Goal: Communication & Community: Share content

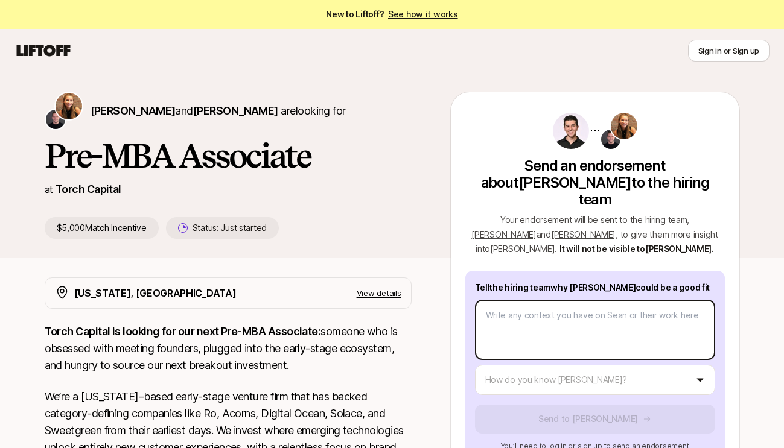
type textarea "x"
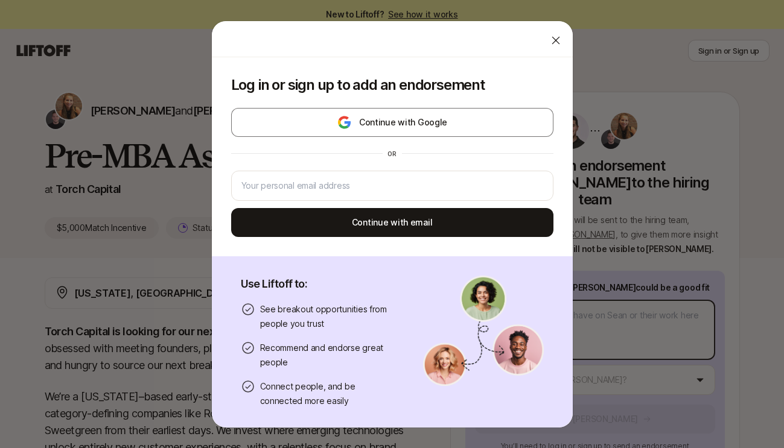
click at [515, 313] on body "New to Liftoff? See how it works Sign in or Sign up Sign in or Sign up [PERSON_…" at bounding box center [392, 224] width 784 height 448
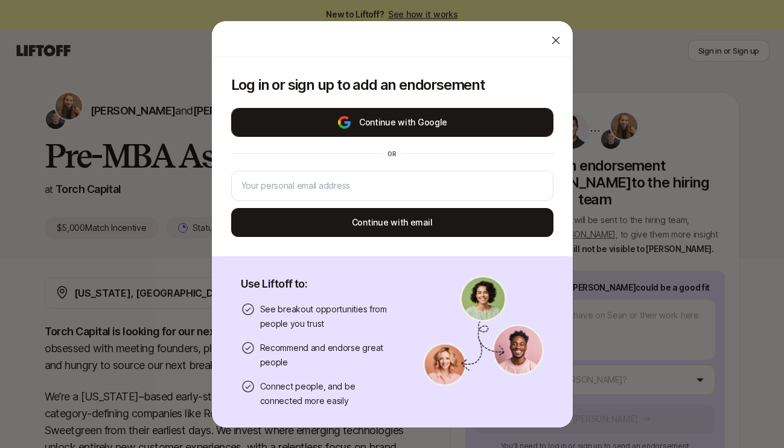
click at [397, 123] on button "Continue with Google" at bounding box center [392, 122] width 322 height 29
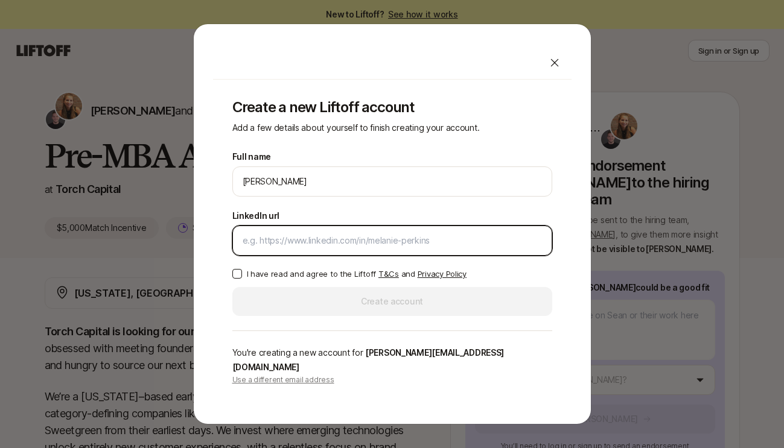
paste input "[URL][DOMAIN_NAME]"
type input "[URL][DOMAIN_NAME]"
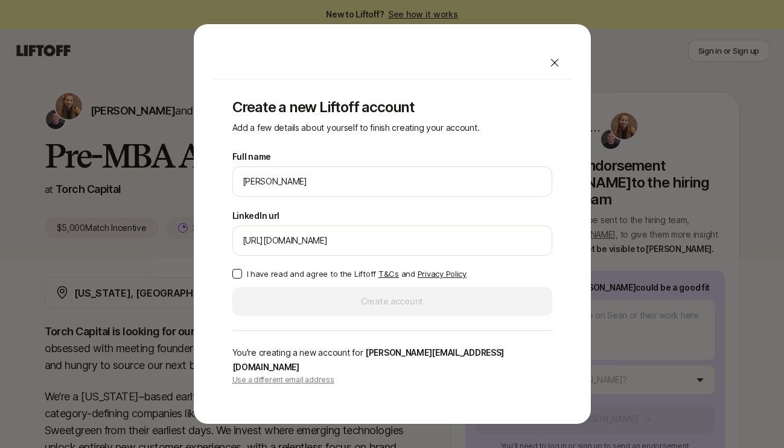
click at [240, 279] on button "I have read and agree to the Liftoff T&Cs and Privacy Policy" at bounding box center [237, 274] width 10 height 10
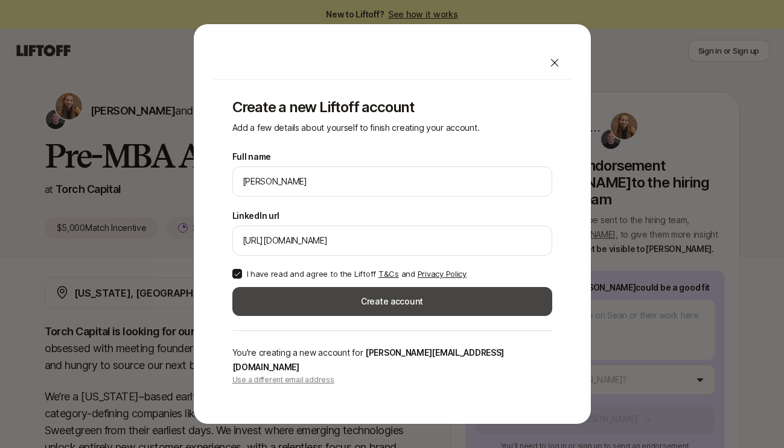
click at [301, 310] on button "Create account" at bounding box center [392, 301] width 320 height 29
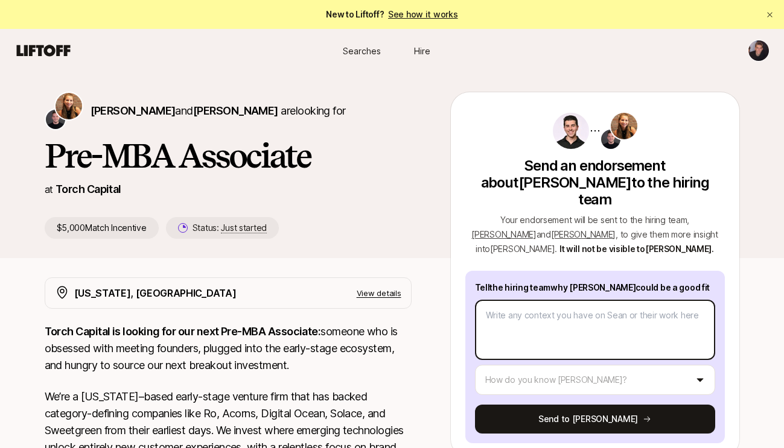
type textarea "x"
type textarea "S"
type textarea "x"
type textarea "Se"
type textarea "x"
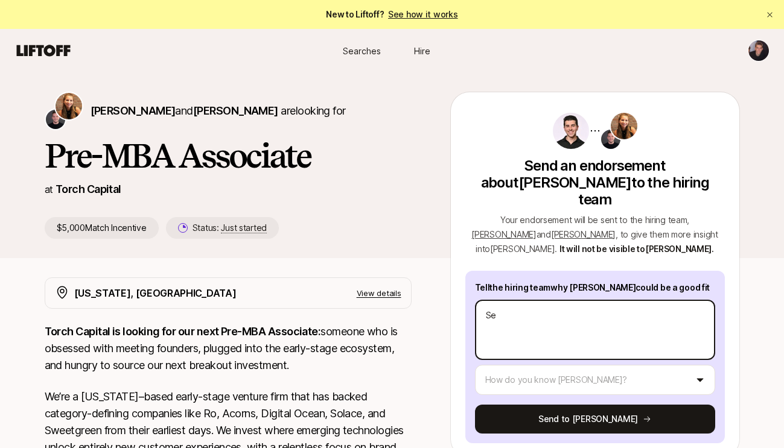
type textarea "Sea"
type textarea "x"
type textarea "[PERSON_NAME]"
type textarea "x"
type textarea "[PERSON_NAME]"
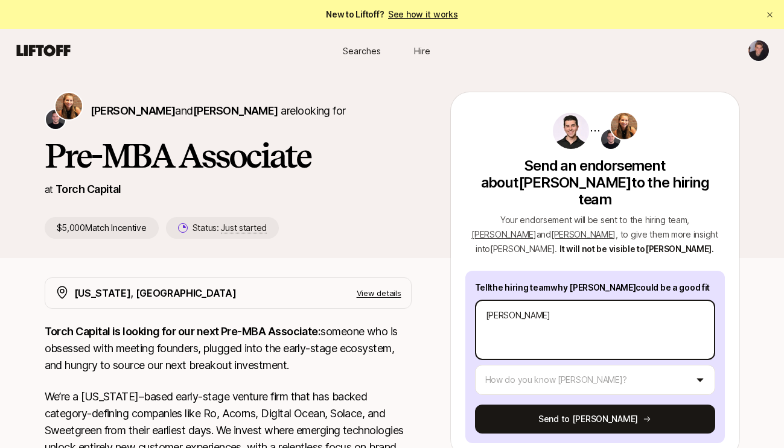
type textarea "x"
type textarea "[PERSON_NAME]"
type textarea "x"
type textarea "[PERSON_NAME] is"
type textarea "x"
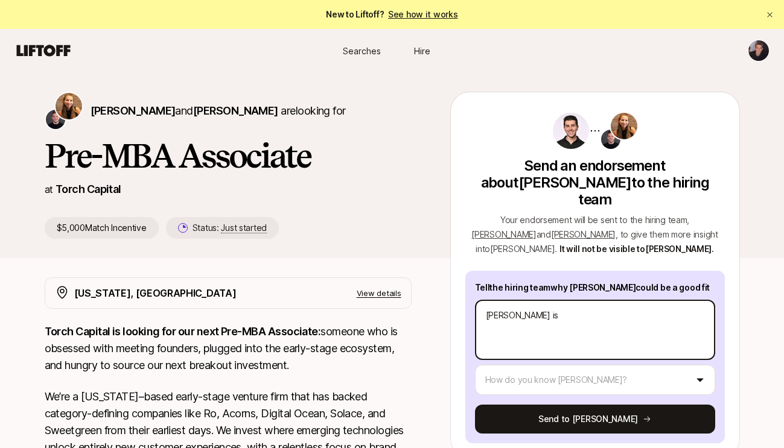
type textarea "[PERSON_NAME] is a"
type textarea "x"
type textarea "[PERSON_NAME] is awe"
type textarea "x"
type textarea "[PERSON_NAME] is awer"
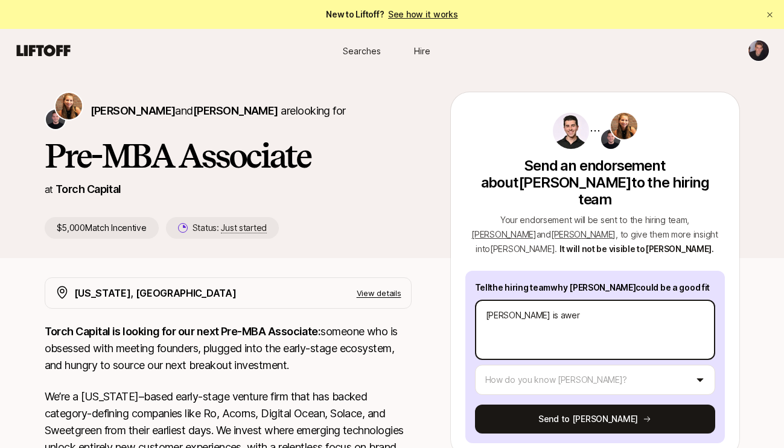
type textarea "x"
type textarea "[PERSON_NAME] is awe"
type textarea "x"
type textarea "[PERSON_NAME] is awes"
type textarea "x"
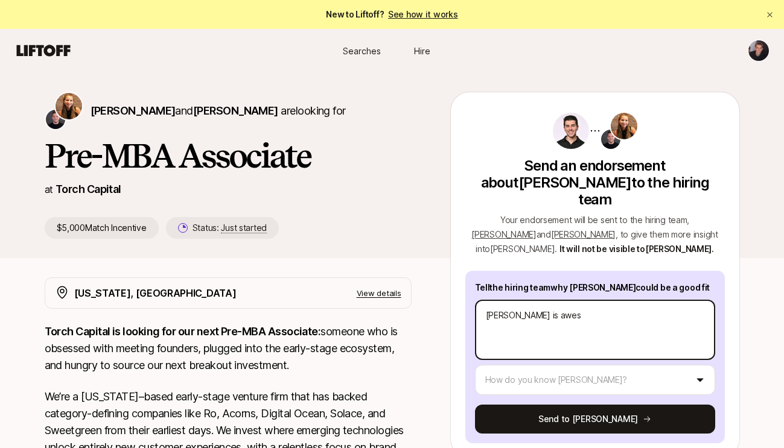
type textarea "[PERSON_NAME] is aweso"
type textarea "x"
type textarea "[PERSON_NAME] is awesom"
type textarea "x"
type textarea "[PERSON_NAME] is awesome"
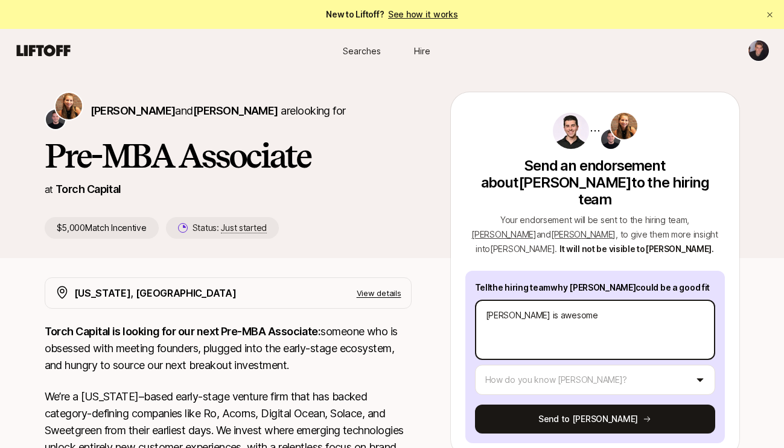
type textarea "x"
type textarea "[PERSON_NAME] is awesome,"
type textarea "x"
type textarea "[PERSON_NAME] is awesome,"
type textarea "x"
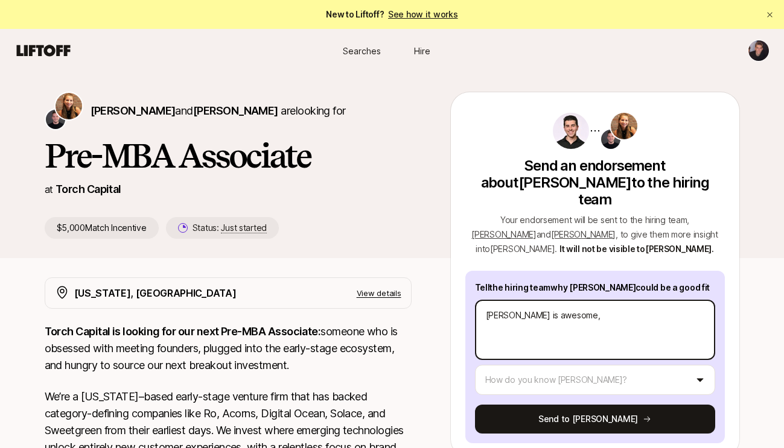
type textarea "[PERSON_NAME] is awesome, h"
type textarea "x"
type textarea "[PERSON_NAME] is awesome, he"
type textarea "x"
type textarea "[PERSON_NAME] is awesome, he"
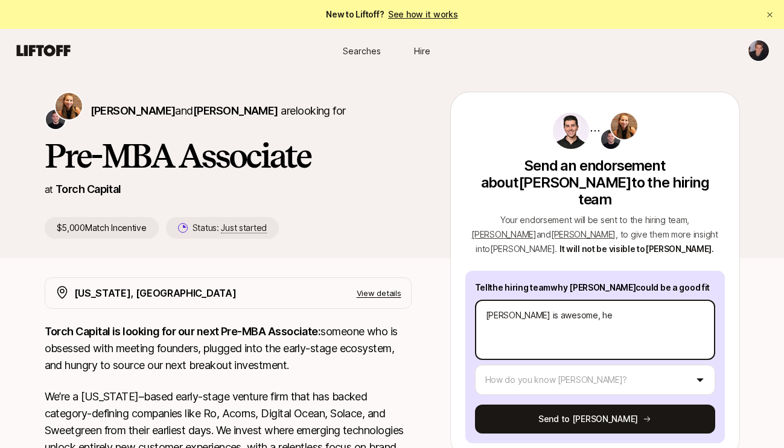
type textarea "x"
type textarea "[PERSON_NAME] is awesome, he w"
type textarea "x"
type textarea "[PERSON_NAME] is awesome, he"
type textarea "x"
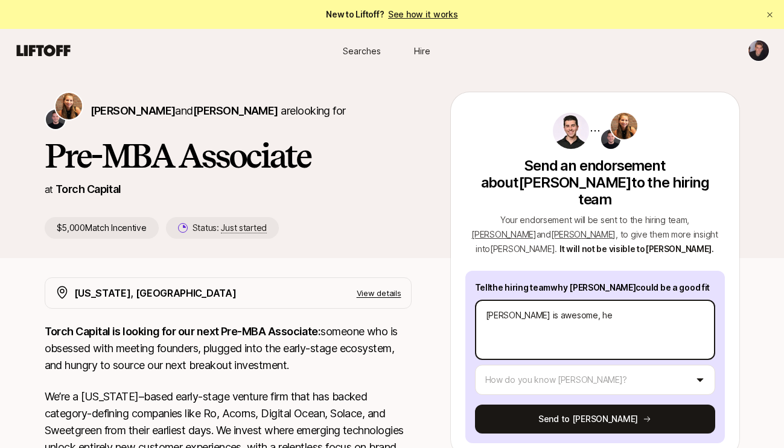
type textarea "[PERSON_NAME] is awesome, he i"
type textarea "x"
type textarea "[PERSON_NAME] is awesome, he is"
type textarea "x"
type textarea "[PERSON_NAME] is awesome, he is"
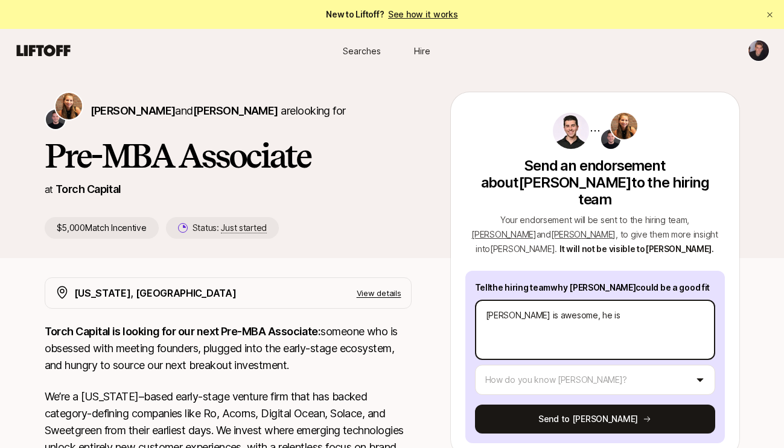
type textarea "x"
type textarea "[PERSON_NAME] is awesome, he is h"
type textarea "x"
type textarea "[PERSON_NAME] is awesome, he is hu"
type textarea "x"
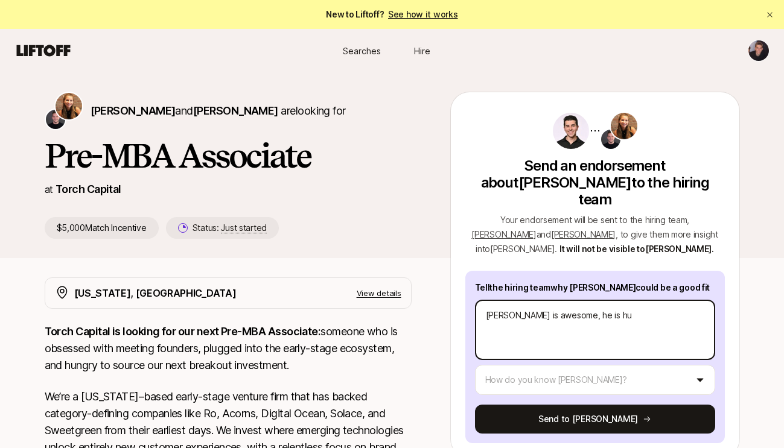
type textarea "[PERSON_NAME] is awesome, he is hun"
type textarea "x"
type textarea "[PERSON_NAME] is awesome, he is hung"
type textarea "x"
type textarea "[PERSON_NAME] is awesome, he is hungr"
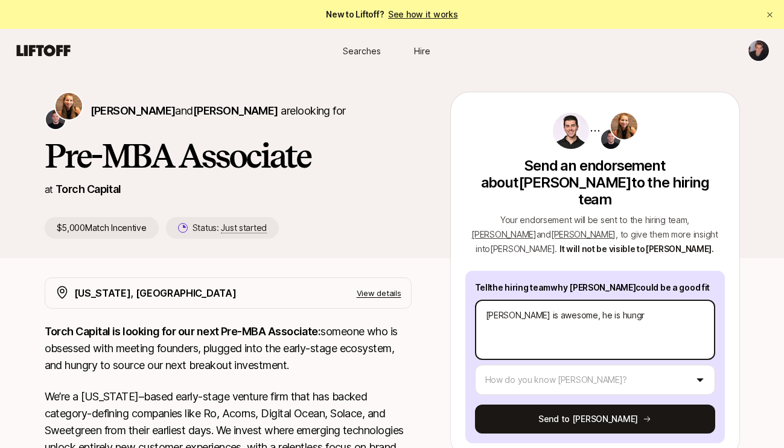
type textarea "x"
type textarea "[PERSON_NAME] is awesome, he is hungry"
type textarea "x"
type textarea "[PERSON_NAME] is awesome, he is hungry,"
type textarea "x"
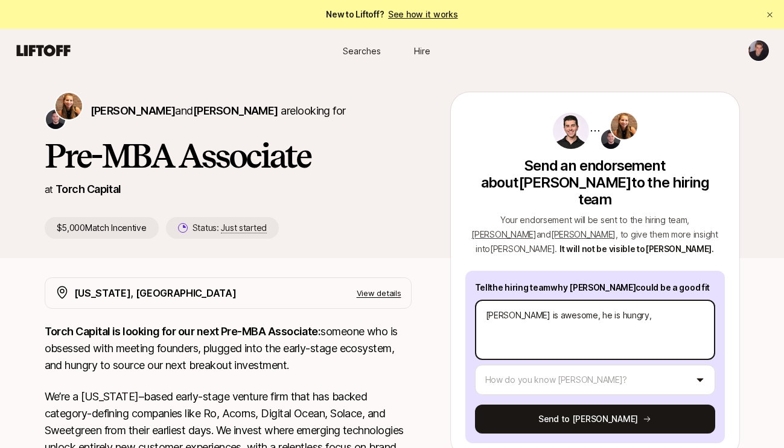
type textarea "[PERSON_NAME] is awesome, he is hungry,"
type textarea "x"
type textarea "[PERSON_NAME] is awesome, he is hungry,"
type textarea "x"
type textarea "[PERSON_NAME] is awesome, he is hungry"
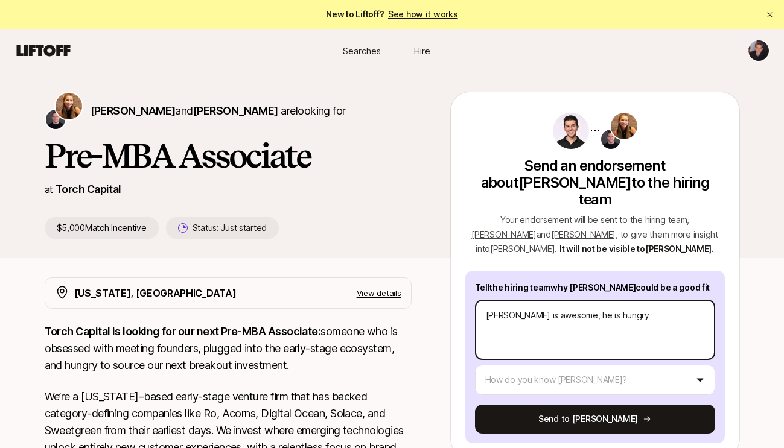
type textarea "x"
type textarea "[PERSON_NAME] is awesome, he is hungry"
type textarea "x"
type textarea "[PERSON_NAME] is awesome, he is hungry a"
type textarea "x"
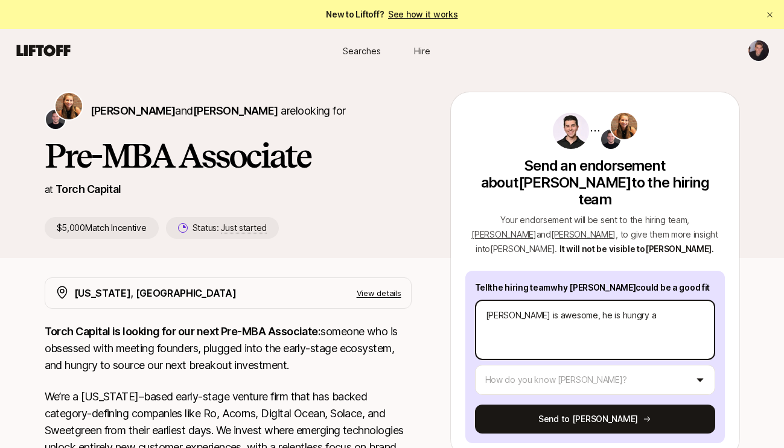
type textarea "[PERSON_NAME] is awesome, he is hungry an"
type textarea "x"
type textarea "[PERSON_NAME] is awesome, he is hungry and"
type textarea "x"
type textarea "[PERSON_NAME] is awesome, he is hungry and"
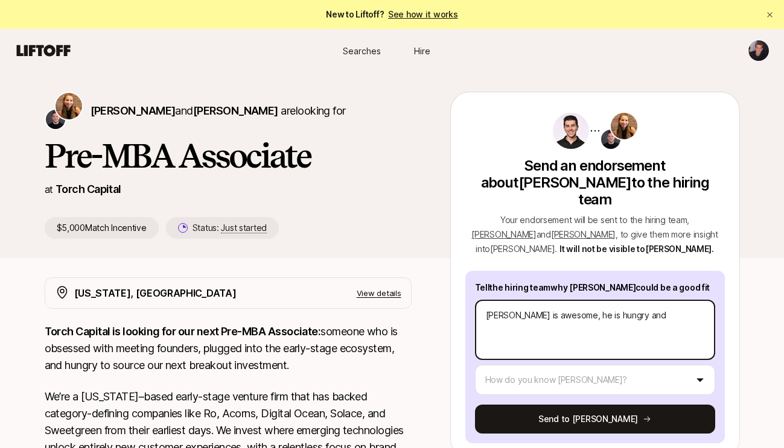
type textarea "x"
type textarea "[PERSON_NAME] is awesome, he is hungry and d"
type textarea "x"
type textarea "[PERSON_NAME] is awesome, he is hungry and dr"
type textarea "x"
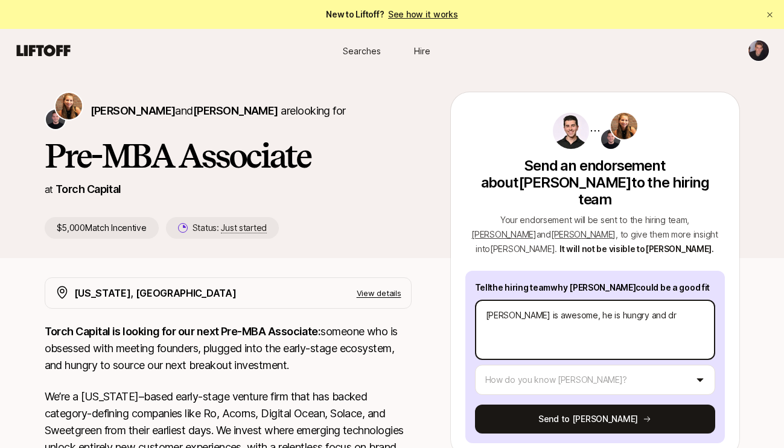
type textarea "[PERSON_NAME] is awesome, he is hungry and dri"
type textarea "x"
type textarea "[PERSON_NAME] is awesome, he is hungry and drive"
type textarea "x"
type textarea "[PERSON_NAME] is awesome, he is hungry and driven"
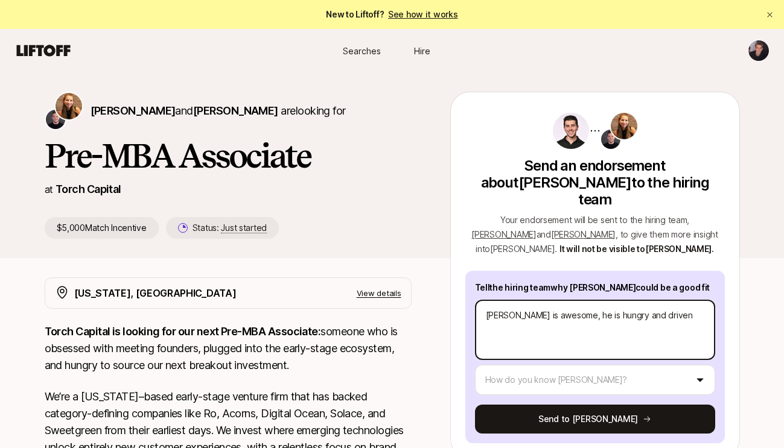
type textarea "x"
type textarea "[PERSON_NAME] is awesome, he is hungry and driven"
type textarea "x"
type textarea "[PERSON_NAME] is awesome, he is hungry and driven"
type textarea "x"
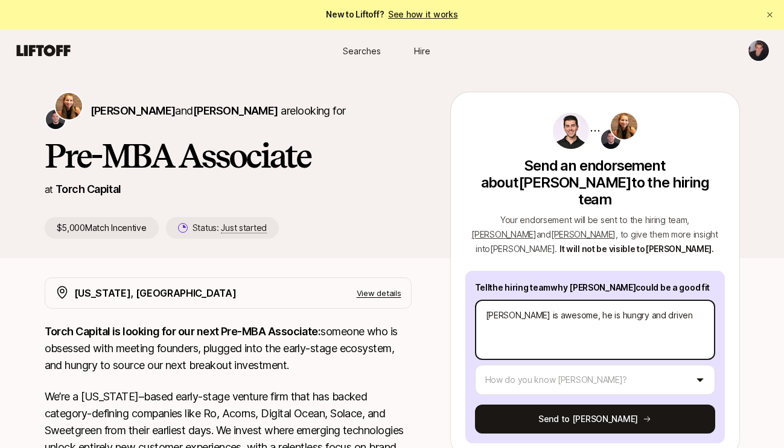
type textarea "[PERSON_NAME] is awesome, he is hungry and driven"
type textarea "x"
type textarea "[PERSON_NAME] is awesome, he is hungry and driven a"
type textarea "x"
type textarea "[PERSON_NAME] is awesome, he is hungry and driven an"
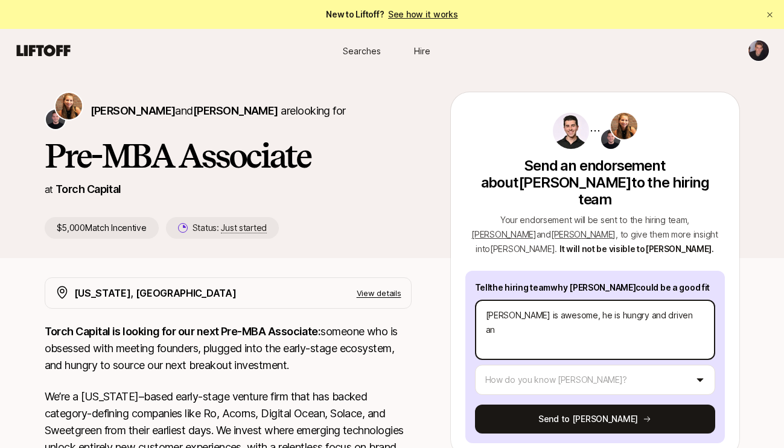
type textarea "x"
type textarea "[PERSON_NAME] is awesome, he is hungry and driven and"
type textarea "x"
type textarea "[PERSON_NAME] is awesome, he is hungry and driven and"
type textarea "x"
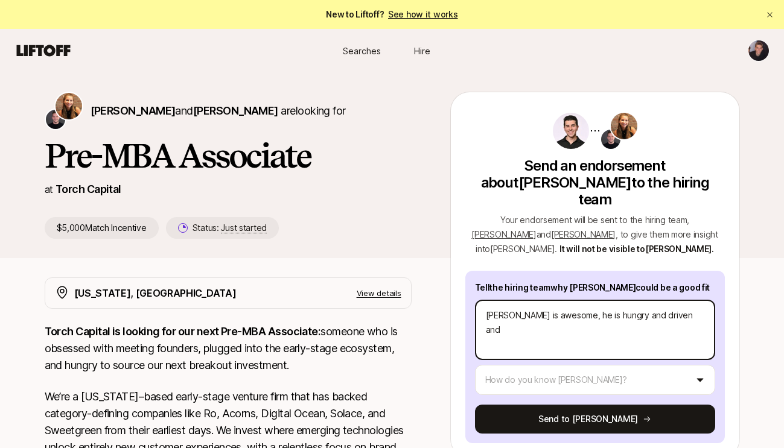
type textarea "[PERSON_NAME] is awesome, he is hungry and driven and v"
type textarea "x"
type textarea "[PERSON_NAME] is awesome, he is hungry and driven and ve"
type textarea "x"
type textarea "[PERSON_NAME] is awesome, he is hungry and driven and ver"
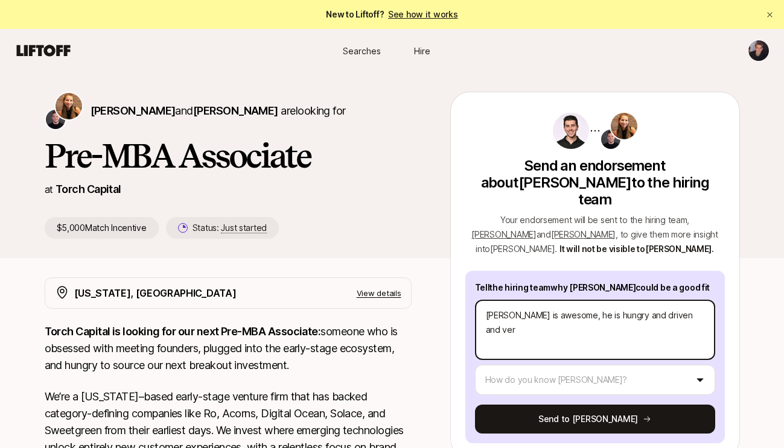
type textarea "x"
type textarea "[PERSON_NAME] is awesome, he is hungry and driven and very"
type textarea "x"
type textarea "[PERSON_NAME] is awesome, he is hungry and driven and very"
type textarea "x"
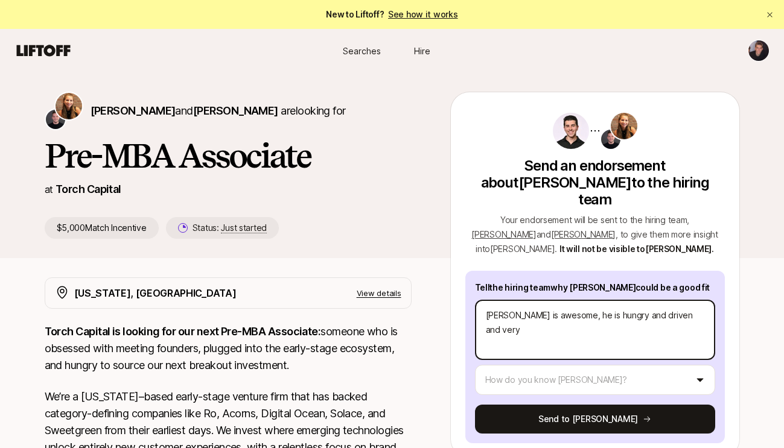
type textarea "[PERSON_NAME] is awesome, he is hungry and driven and very p"
type textarea "x"
type textarea "[PERSON_NAME] is awesome, he is hungry and driven and very pa"
type textarea "x"
type textarea "[PERSON_NAME] is awesome, he is hungry and driven and very pas"
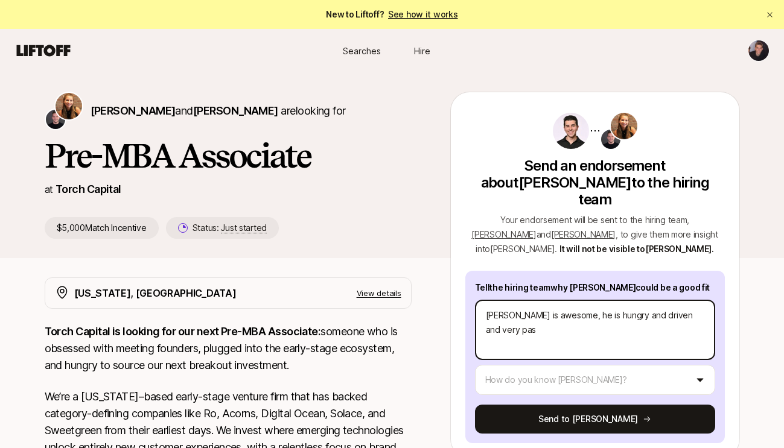
type textarea "x"
type textarea "[PERSON_NAME] is awesome, he is hungry and driven and very pass"
type textarea "x"
type textarea "[PERSON_NAME] is awesome, he is hungry and driven and very [PERSON_NAME]"
type textarea "x"
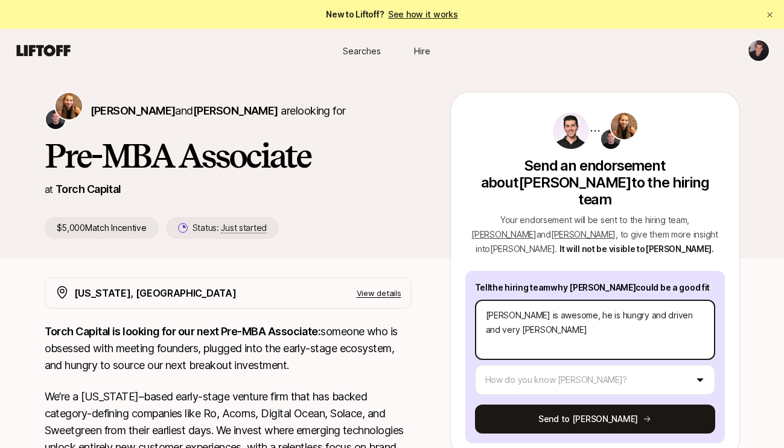
type textarea "[PERSON_NAME] is awesome, he is hungry and driven and very passio"
type textarea "x"
type textarea "[PERSON_NAME] is awesome, he is hungry and driven and very passion"
type textarea "x"
type textarea "[PERSON_NAME] is awesome, he is hungry and driven and very passiona"
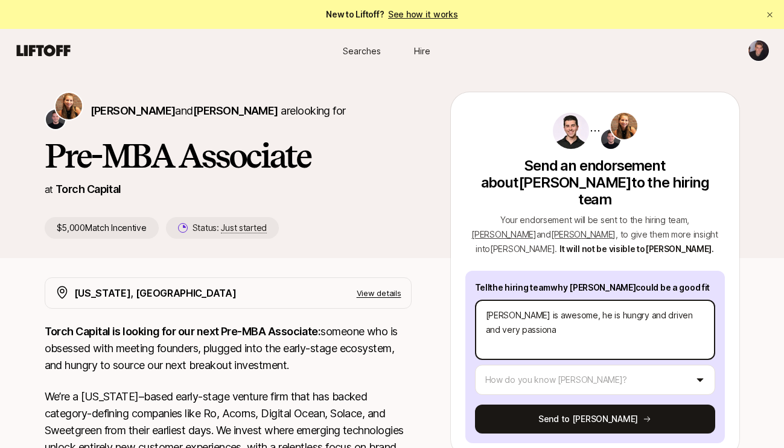
type textarea "x"
type textarea "[PERSON_NAME] is awesome, he is hungry and driven and very passionat"
type textarea "x"
type textarea "[PERSON_NAME] is awesome, he is hungry and driven and very passionate"
type textarea "x"
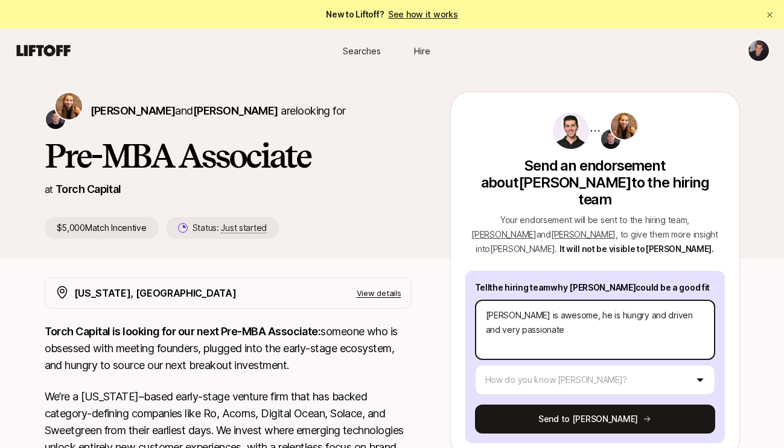
type textarea "[PERSON_NAME] is awesome, he is hungry and driven and very passionate"
type textarea "x"
type textarea "[PERSON_NAME] is awesome, he is hungry and driven and very passionate a"
type textarea "x"
type textarea "[PERSON_NAME] is awesome, he is hungry and driven and very passionate ab"
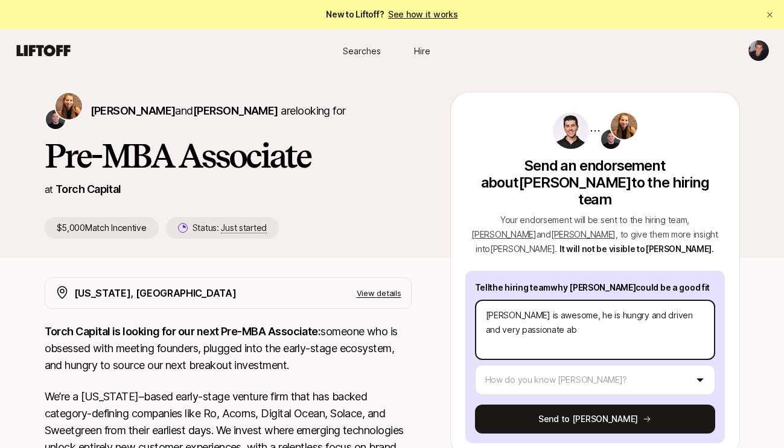
type textarea "x"
type textarea "[PERSON_NAME] is awesome, he is hungry and driven and very passionate abo"
type textarea "x"
type textarea "[PERSON_NAME] is awesome, he is hungry and driven and very passionate abou"
type textarea "x"
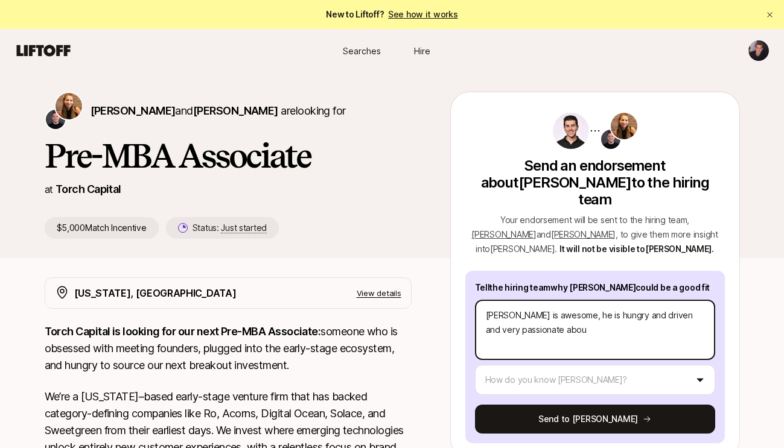
type textarea "[PERSON_NAME] is awesome, he is hungry and driven and very passionate about"
type textarea "x"
type textarea "[PERSON_NAME] is awesome, he is hungry and driven and very passionate about"
click at [684, 301] on textarea "[PERSON_NAME] is awesome, he is hungry and driven and very passionate about" at bounding box center [595, 330] width 240 height 60
type textarea "x"
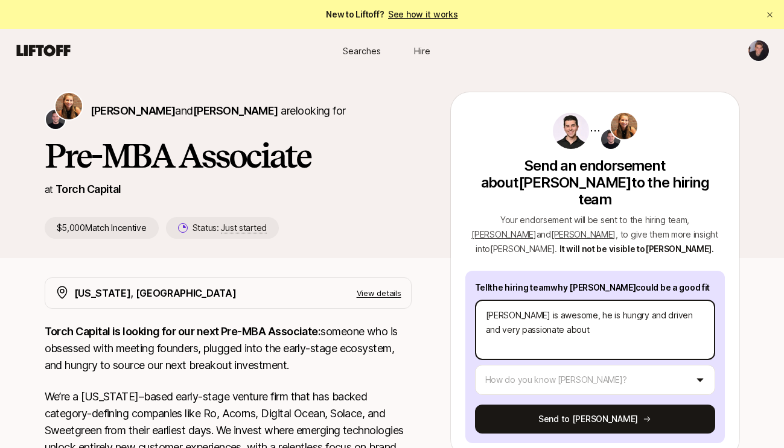
type textarea "[PERSON_NAME] is awesome, he is hungry and driven and verypassionate about"
type textarea "x"
type textarea "[PERSON_NAME] is awesome, he is hungry and driven and verpassionate about"
type textarea "x"
type textarea "[PERSON_NAME] is awesome, he is hungry and driven and vepassionate about"
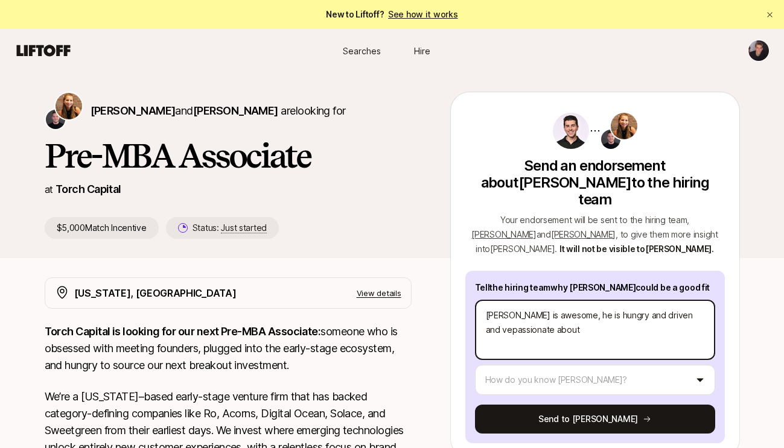
type textarea "x"
type textarea "[PERSON_NAME] is awesome, he is hungry and driven and vpassionate about"
type textarea "x"
type textarea "[PERSON_NAME] is awesome, he is hungry and driven and passionate about"
type textarea "x"
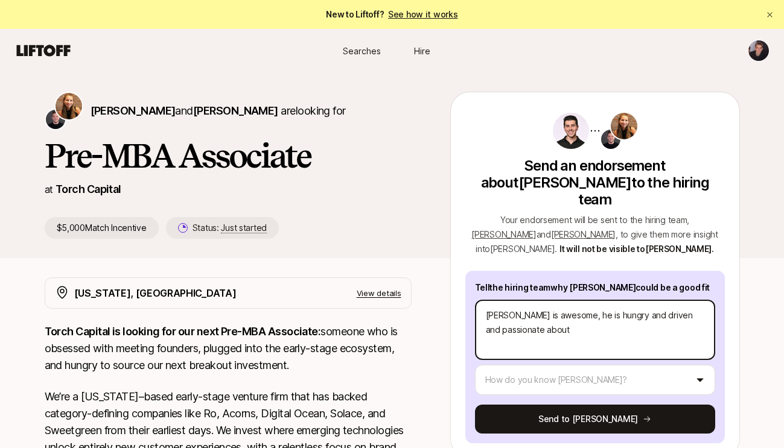
type textarea "[PERSON_NAME] is awesome, he is hungry and driven and epassionate about"
type textarea "x"
type textarea "[PERSON_NAME] is awesome, he is hungry and driven and expassionate about"
type textarea "x"
type textarea "[PERSON_NAME] is awesome, he is hungry and driven and extpassionate about"
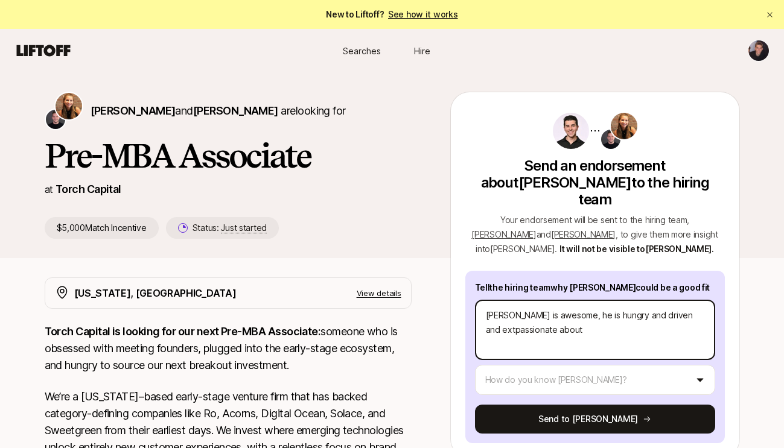
type textarea "x"
type textarea "[PERSON_NAME] is awesome, he is hungry and driven and extrpassionate about"
type textarea "x"
type textarea "[PERSON_NAME] is awesome, he is hungry and driven and extrepassionate about"
type textarea "x"
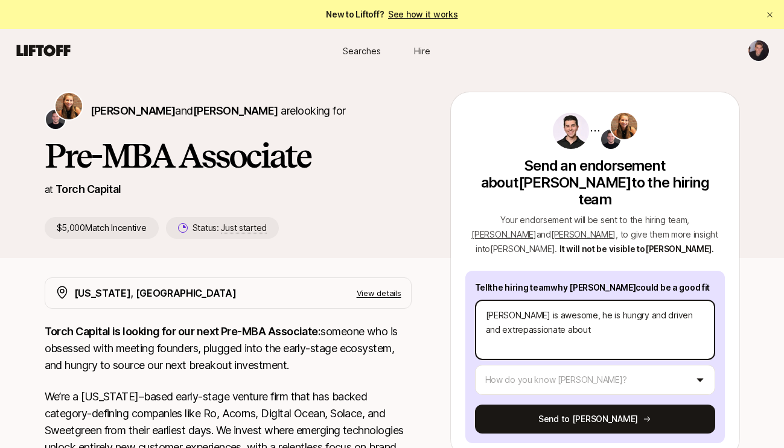
type textarea "[PERSON_NAME] is awesome, he is hungry and driven and extrempassionate about"
type textarea "x"
type textarea "[PERSON_NAME] is awesome, he is hungry and driven and extremepassionate about"
type textarea "x"
type textarea "[PERSON_NAME] is awesome, he is hungry and driven and extremelpassionate about"
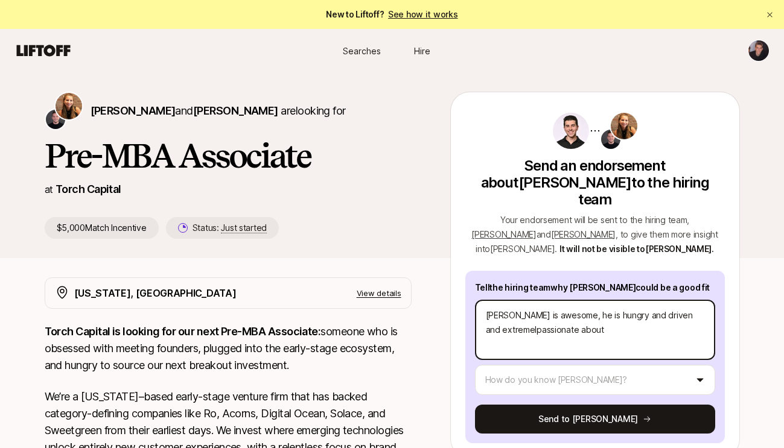
type textarea "x"
type textarea "[PERSON_NAME] is awesome, he is hungry and driven and extremelypassionate about"
type textarea "x"
type textarea "[PERSON_NAME] is awesome, he is hungry and driven and extremely passionate about"
click at [688, 317] on textarea "[PERSON_NAME] is awesome, he is hungry and driven and extremely passionate about" at bounding box center [595, 330] width 240 height 60
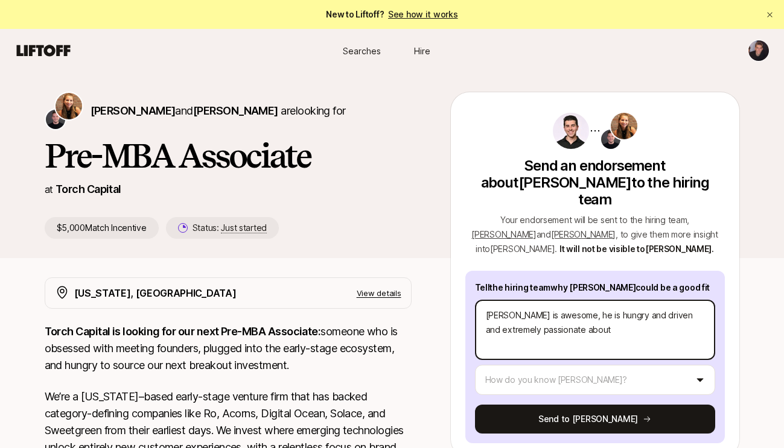
type textarea "x"
type textarea "[PERSON_NAME] is awesome, he is hungry and driven and extremely passionate abou…"
type textarea "x"
type textarea "[PERSON_NAME] is awesome, he is hungry and driven and extremely passionate abou…"
type textarea "x"
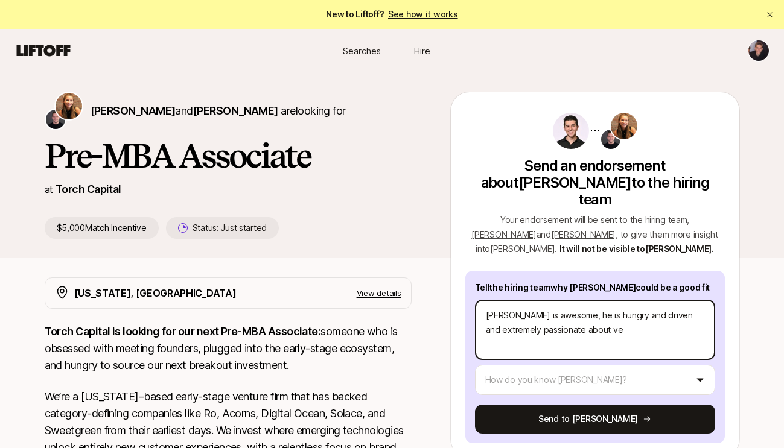
type textarea "[PERSON_NAME] is awesome, he is hungry and driven and extremely passionate abou…"
type textarea "x"
type textarea "[PERSON_NAME] is awesome, he is hungry and driven and extremely passionate abou…"
type textarea "x"
type textarea "[PERSON_NAME] is awesome, he is hungry and driven and extremely passionate abou…"
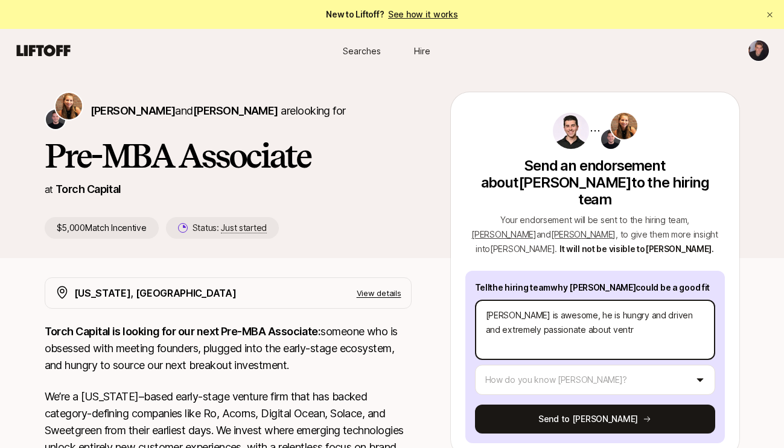
type textarea "x"
type textarea "[PERSON_NAME] is awesome, he is hungry and driven and extremely passionate abou…"
type textarea "x"
type textarea "[PERSON_NAME] is awesome, he is hungry and driven and extremely passionate abou…"
type textarea "x"
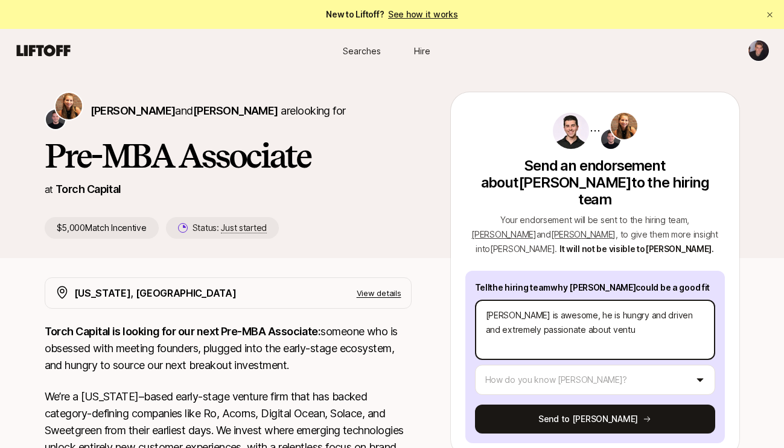
type textarea "[PERSON_NAME] is awesome, he is hungry and driven and extremely passionate abou…"
type textarea "x"
type textarea "[PERSON_NAME] is awesome, he is hungry and driven and extremely passionate abou…"
type textarea "x"
type textarea "[PERSON_NAME] is awesome, he is hungry and driven and extremely passionate abou…"
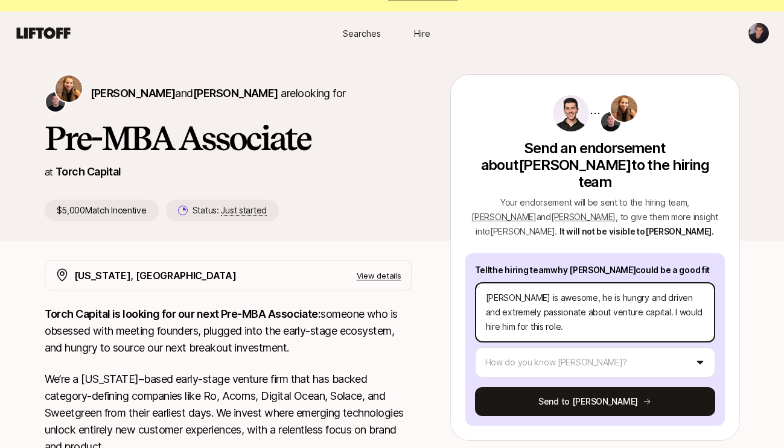
scroll to position [32, 0]
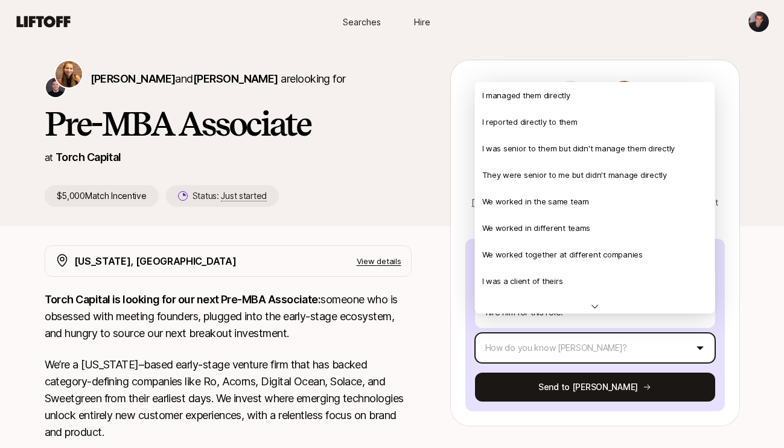
click at [550, 331] on html "New to Liftoff? See how it works Searches Hire Searches Hire [PERSON_NAME] and …" at bounding box center [392, 192] width 784 height 448
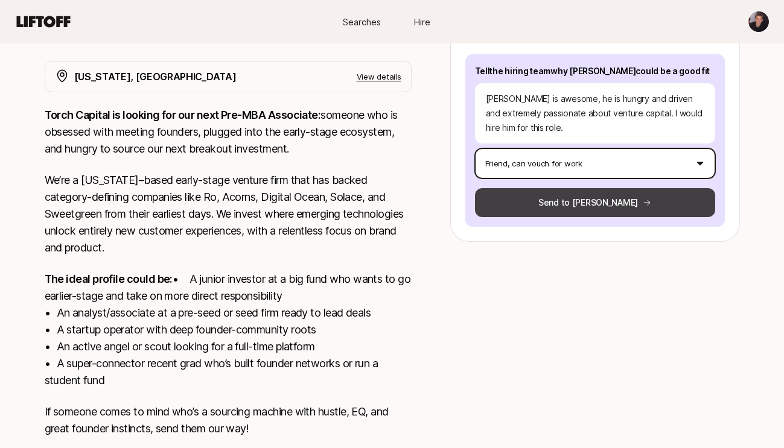
scroll to position [185, 0]
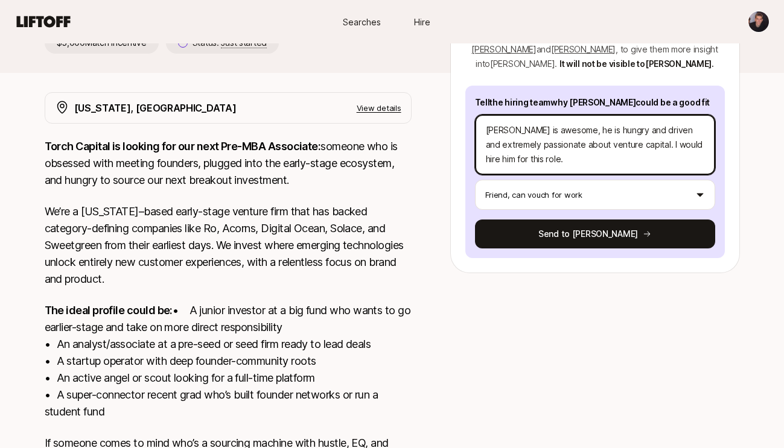
click at [535, 144] on textarea "[PERSON_NAME] is awesome, he is hungry and driven and extremely passionate abou…" at bounding box center [595, 145] width 240 height 60
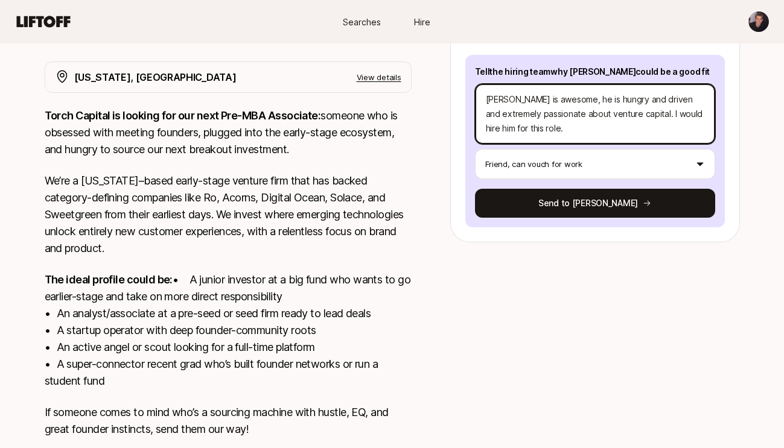
scroll to position [242, 0]
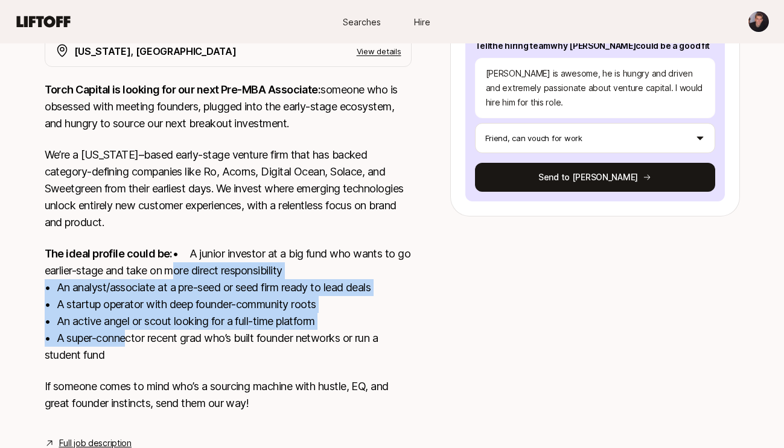
drag, startPoint x: 53, startPoint y: 302, endPoint x: 122, endPoint y: 360, distance: 90.8
click at [122, 360] on p "The ideal profile could be: • A junior investor at a big fund who wants to go e…" at bounding box center [228, 305] width 367 height 118
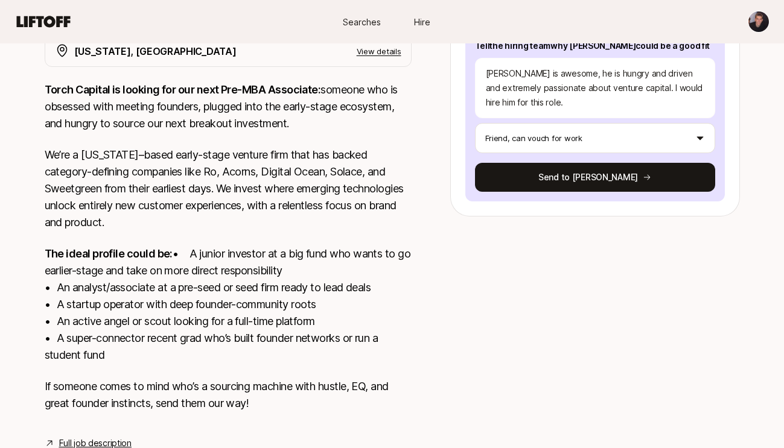
drag, startPoint x: 124, startPoint y: 370, endPoint x: 46, endPoint y: 272, distance: 124.6
click at [46, 272] on p "The ideal profile could be: • A junior investor at a big fund who wants to go e…" at bounding box center [228, 305] width 367 height 118
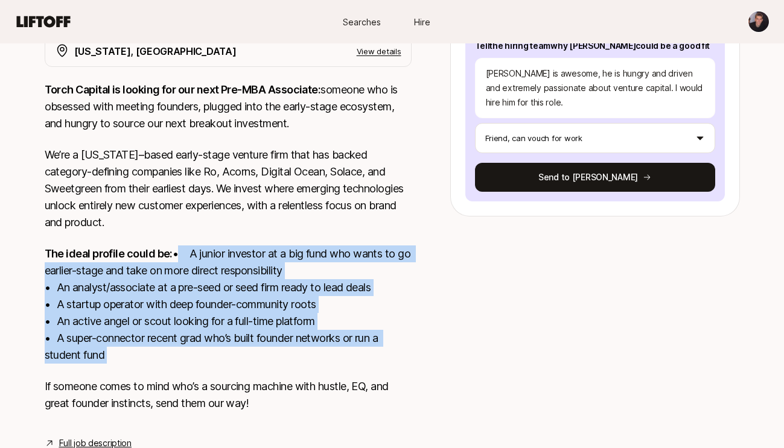
drag, startPoint x: 46, startPoint y: 272, endPoint x: 130, endPoint y: 370, distance: 128.8
click at [130, 364] on p "The ideal profile could be: • A junior investor at a big fund who wants to go e…" at bounding box center [228, 305] width 367 height 118
drag, startPoint x: 130, startPoint y: 370, endPoint x: 46, endPoint y: 268, distance: 132.5
click at [46, 268] on p "The ideal profile could be: • A junior investor at a big fund who wants to go e…" at bounding box center [228, 305] width 367 height 118
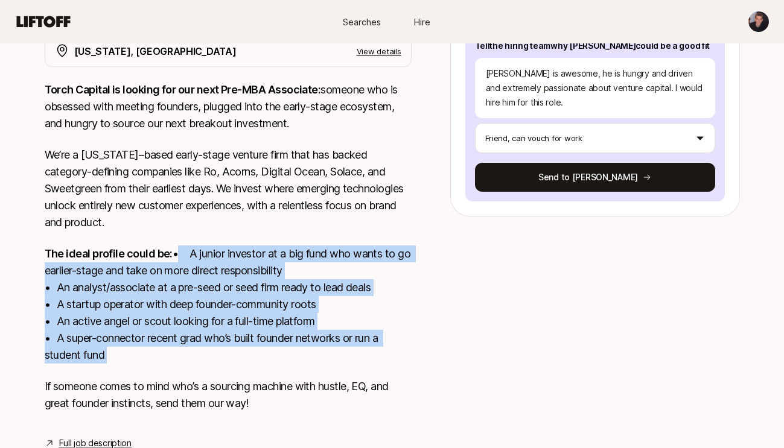
click at [46, 268] on p "The ideal profile could be: • A junior investor at a big fund who wants to go e…" at bounding box center [228, 305] width 367 height 118
drag, startPoint x: 46, startPoint y: 268, endPoint x: 141, endPoint y: 379, distance: 146.0
click at [141, 364] on p "The ideal profile could be: • A junior investor at a big fund who wants to go e…" at bounding box center [228, 305] width 367 height 118
drag, startPoint x: 141, startPoint y: 379, endPoint x: 41, endPoint y: 266, distance: 151.0
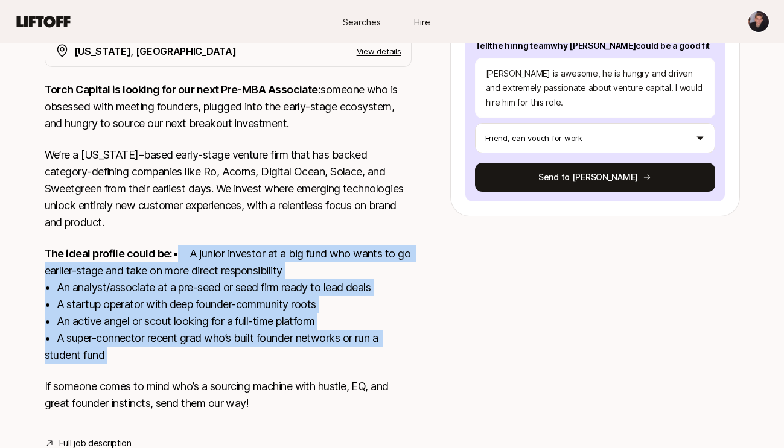
click at [41, 266] on div "[US_STATE], [GEOGRAPHIC_DATA] View details Torch Capital is looking for our nex…" at bounding box center [392, 243] width 724 height 415
drag, startPoint x: 41, startPoint y: 266, endPoint x: 139, endPoint y: 366, distance: 140.8
click at [139, 366] on div "[US_STATE], [GEOGRAPHIC_DATA] View details Torch Capital is looking for our nex…" at bounding box center [392, 243] width 724 height 415
click at [139, 364] on p "The ideal profile could be: • A junior investor at a big fund who wants to go e…" at bounding box center [228, 305] width 367 height 118
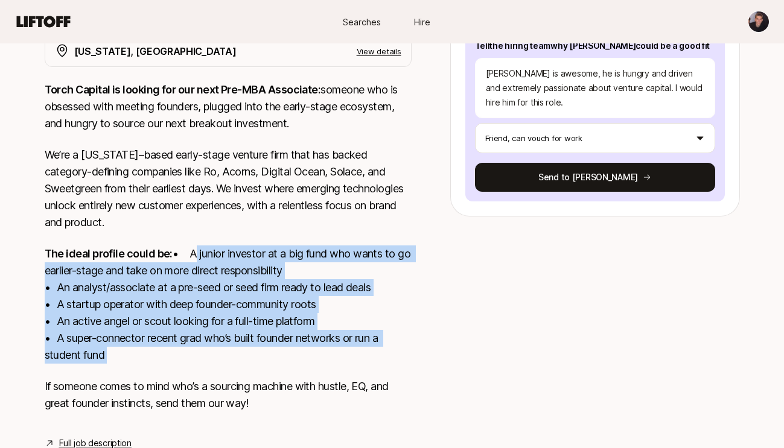
drag, startPoint x: 139, startPoint y: 366, endPoint x: 51, endPoint y: 266, distance: 133.9
click at [51, 266] on p "The ideal profile could be: • A junior investor at a big fund who wants to go e…" at bounding box center [228, 305] width 367 height 118
drag, startPoint x: 51, startPoint y: 266, endPoint x: 134, endPoint y: 372, distance: 134.6
click at [134, 364] on p "The ideal profile could be: • A junior investor at a big fund who wants to go e…" at bounding box center [228, 305] width 367 height 118
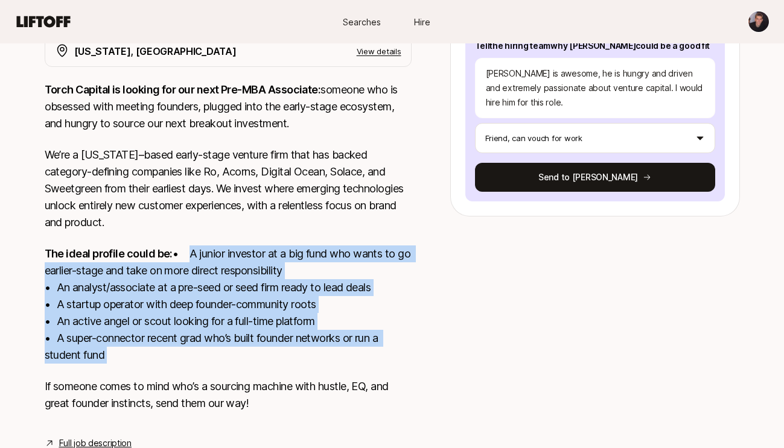
click at [134, 364] on p "The ideal profile could be: • A junior investor at a big fund who wants to go e…" at bounding box center [228, 305] width 367 height 118
drag, startPoint x: 134, startPoint y: 372, endPoint x: 49, endPoint y: 267, distance: 135.2
click at [49, 267] on p "The ideal profile could be: • A junior investor at a big fund who wants to go e…" at bounding box center [228, 305] width 367 height 118
drag, startPoint x: 49, startPoint y: 267, endPoint x: 141, endPoint y: 373, distance: 140.4
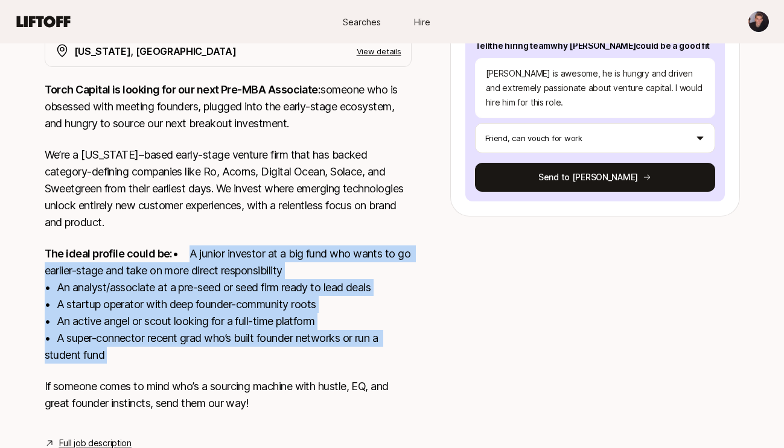
click at [140, 364] on p "The ideal profile could be: • A junior investor at a big fund who wants to go e…" at bounding box center [228, 305] width 367 height 118
click at [141, 364] on p "The ideal profile could be: • A junior investor at a big fund who wants to go e…" at bounding box center [228, 305] width 367 height 118
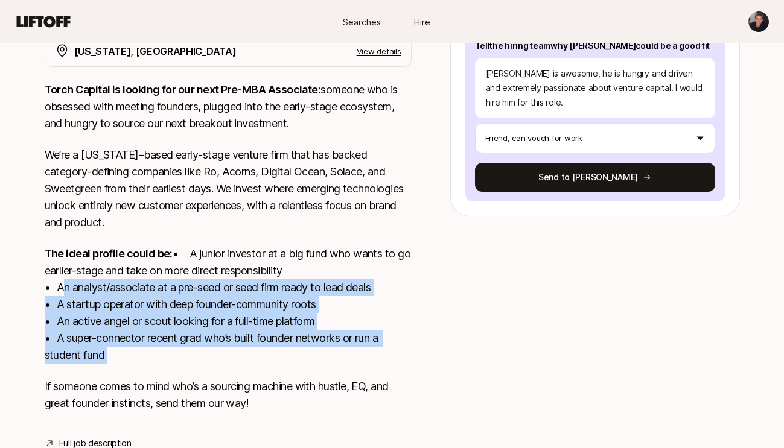
drag, startPoint x: 141, startPoint y: 373, endPoint x: 54, endPoint y: 304, distance: 110.8
click at [54, 304] on p "The ideal profile could be: • A junior investor at a big fund who wants to go e…" at bounding box center [228, 305] width 367 height 118
drag, startPoint x: 54, startPoint y: 304, endPoint x: 123, endPoint y: 368, distance: 93.5
click at [122, 364] on p "The ideal profile could be: • A junior investor at a big fund who wants to go e…" at bounding box center [228, 305] width 367 height 118
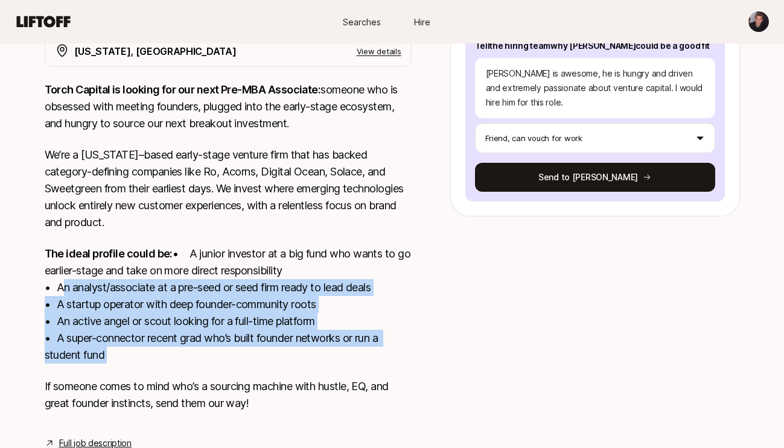
click at [123, 364] on p "The ideal profile could be: • A junior investor at a big fund who wants to go e…" at bounding box center [228, 305] width 367 height 118
drag, startPoint x: 123, startPoint y: 368, endPoint x: 44, endPoint y: 303, distance: 101.6
click at [45, 304] on p "The ideal profile could be: • A junior investor at a big fund who wants to go e…" at bounding box center [228, 305] width 367 height 118
click at [45, 303] on p "The ideal profile could be: • A junior investor at a big fund who wants to go e…" at bounding box center [228, 305] width 367 height 118
drag, startPoint x: 44, startPoint y: 303, endPoint x: 117, endPoint y: 368, distance: 97.5
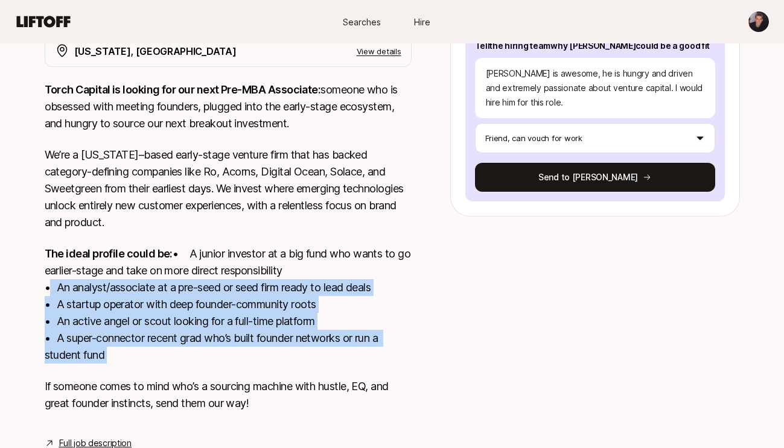
click at [117, 364] on p "The ideal profile could be: • A junior investor at a big fund who wants to go e…" at bounding box center [228, 305] width 367 height 118
drag, startPoint x: 117, startPoint y: 368, endPoint x: 34, endPoint y: 298, distance: 108.4
click at [34, 298] on div "[US_STATE], [GEOGRAPHIC_DATA] View details Torch Capital is looking for our nex…" at bounding box center [392, 243] width 724 height 415
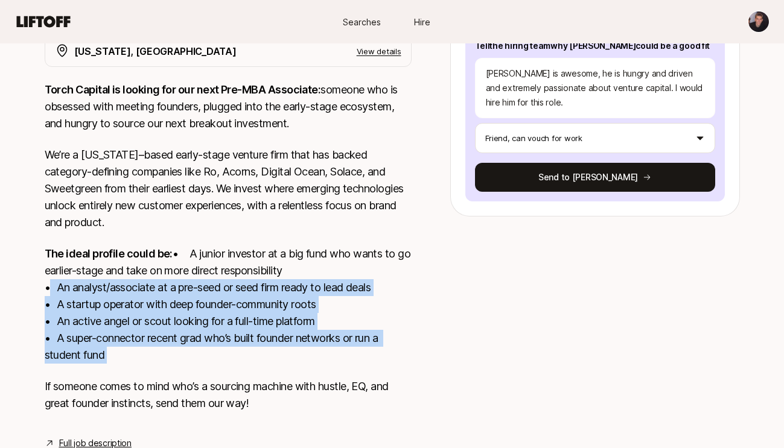
drag, startPoint x: 34, startPoint y: 298, endPoint x: 121, endPoint y: 375, distance: 116.3
click at [121, 375] on div "[US_STATE], [GEOGRAPHIC_DATA] View details Torch Capital is looking for our nex…" at bounding box center [392, 243] width 724 height 415
click at [121, 364] on p "The ideal profile could be: • A junior investor at a big fund who wants to go e…" at bounding box center [228, 305] width 367 height 118
drag, startPoint x: 121, startPoint y: 375, endPoint x: 34, endPoint y: 296, distance: 117.5
click at [34, 296] on div "[US_STATE], [GEOGRAPHIC_DATA] View details Torch Capital is looking for our nex…" at bounding box center [392, 243] width 724 height 415
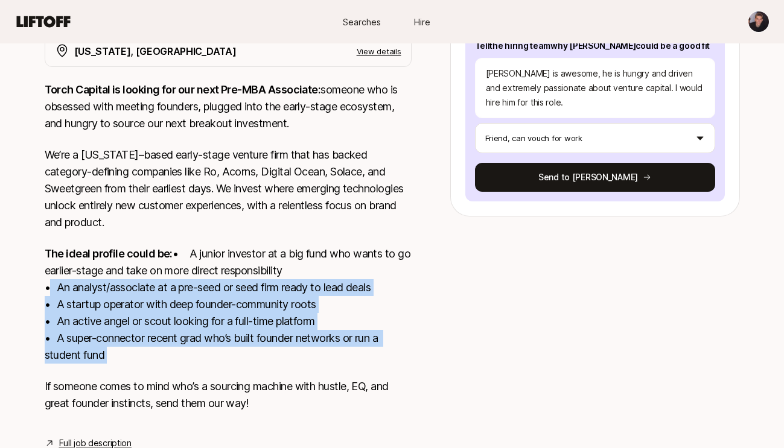
click at [34, 296] on div "[US_STATE], [GEOGRAPHIC_DATA] View details Torch Capital is looking for our nex…" at bounding box center [392, 243] width 724 height 415
drag, startPoint x: 34, startPoint y: 296, endPoint x: 116, endPoint y: 368, distance: 109.1
click at [116, 368] on div "[US_STATE], [GEOGRAPHIC_DATA] View details Torch Capital is looking for our nex…" at bounding box center [392, 243] width 724 height 415
click at [116, 364] on p "The ideal profile could be: • A junior investor at a big fund who wants to go e…" at bounding box center [228, 305] width 367 height 118
drag, startPoint x: 116, startPoint y: 368, endPoint x: 41, endPoint y: 298, distance: 102.5
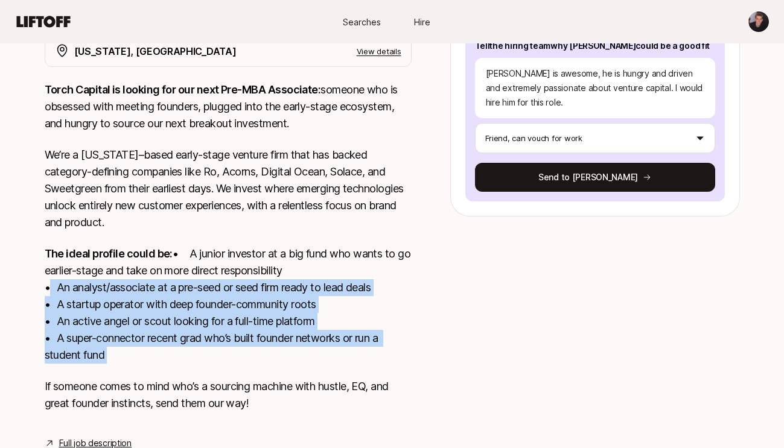
click at [42, 299] on div "[US_STATE], [GEOGRAPHIC_DATA] View details Torch Capital is looking for our nex…" at bounding box center [392, 243] width 724 height 415
click at [41, 298] on div "[US_STATE], [GEOGRAPHIC_DATA] View details Torch Capital is looking for our nex…" at bounding box center [392, 243] width 724 height 415
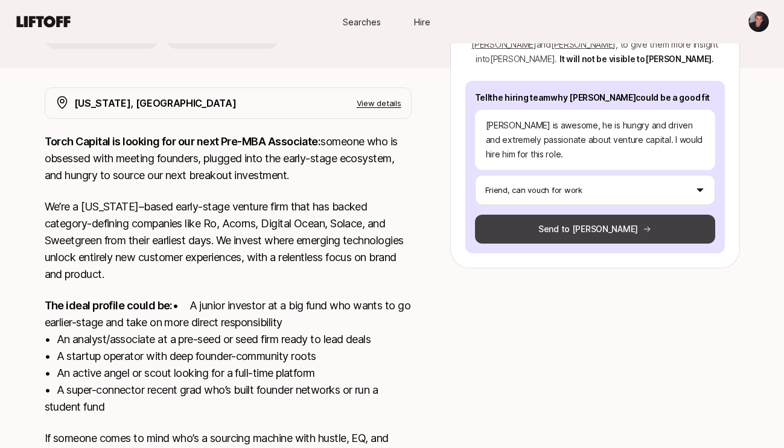
scroll to position [184, 0]
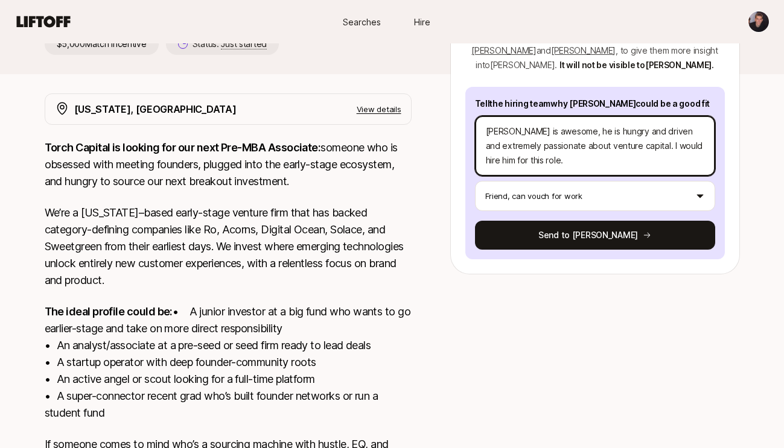
click at [563, 143] on textarea "[PERSON_NAME] is awesome, he is hungry and driven and extremely passionate abou…" at bounding box center [595, 146] width 240 height 60
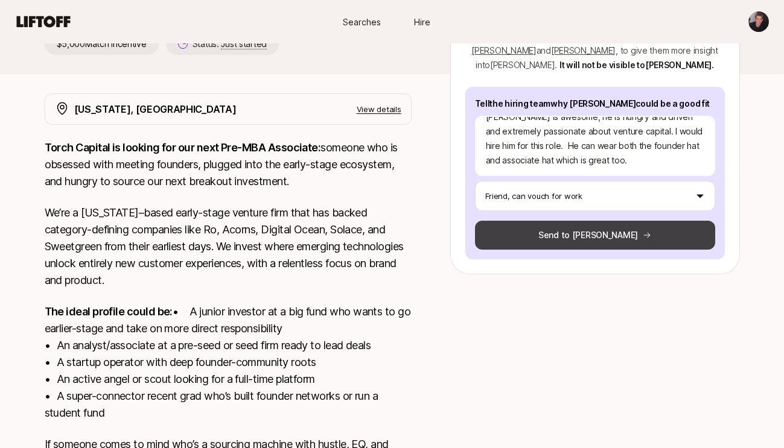
click at [576, 221] on button "Send to [PERSON_NAME]" at bounding box center [595, 235] width 240 height 29
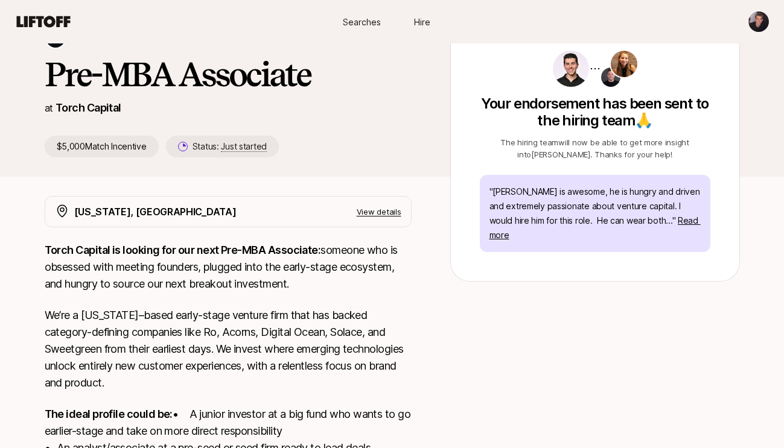
scroll to position [45, 0]
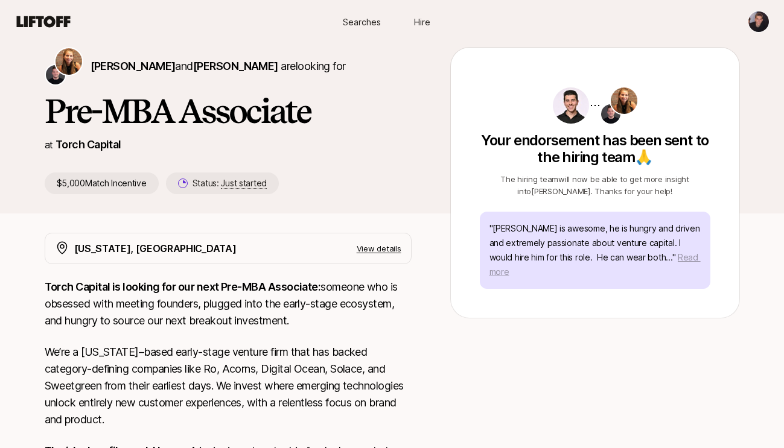
click at [665, 256] on span "Read more" at bounding box center [594, 264] width 211 height 25
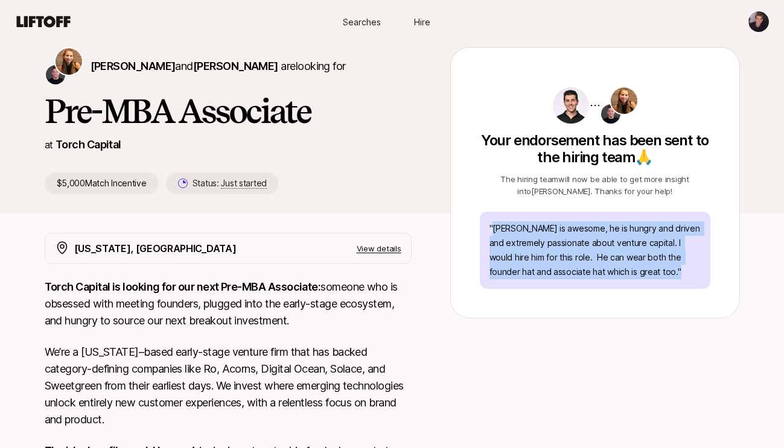
drag, startPoint x: 493, startPoint y: 232, endPoint x: 654, endPoint y: 279, distance: 167.5
click at [654, 279] on div "" [PERSON_NAME] is awesome, he is hungry and driven and extremely passionate ab…" at bounding box center [595, 250] width 231 height 77
drag, startPoint x: 654, startPoint y: 279, endPoint x: 521, endPoint y: 231, distance: 141.5
click at [521, 231] on div "" [PERSON_NAME] is awesome, he is hungry and driven and extremely passionate ab…" at bounding box center [595, 250] width 231 height 77
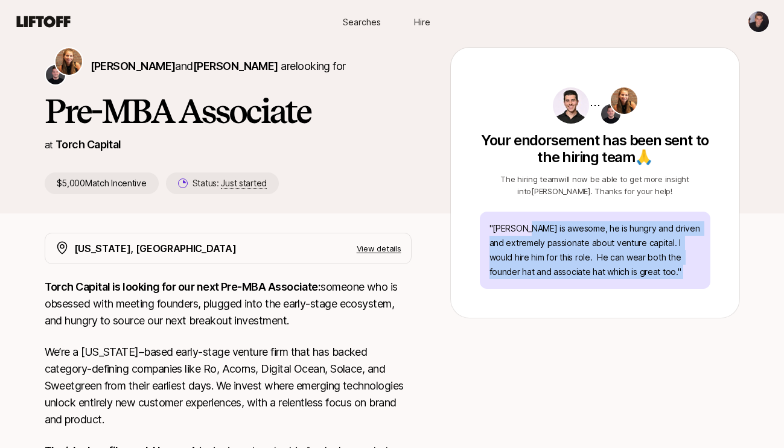
click at [521, 231] on p "" [PERSON_NAME] is awesome, he is hungry and driven and extremely passionate ab…" at bounding box center [594, 251] width 211 height 58
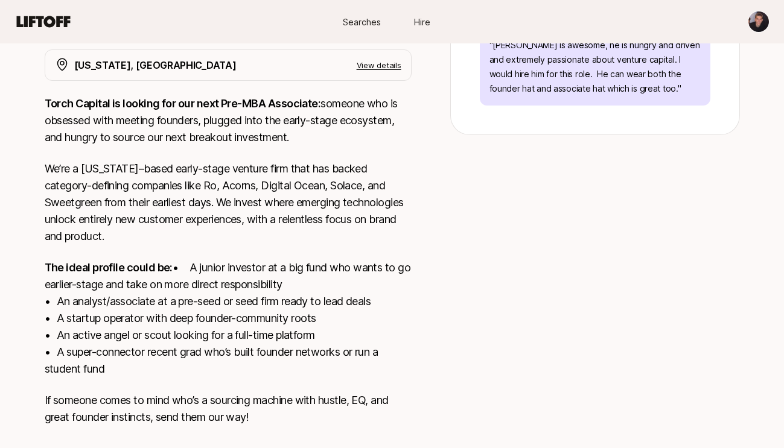
scroll to position [300, 0]
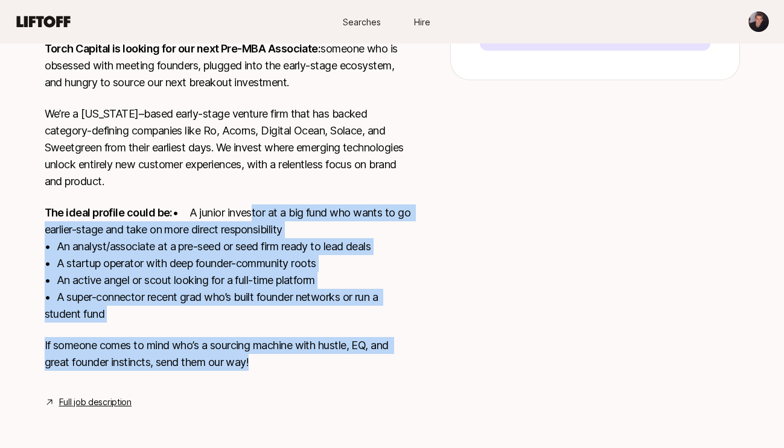
drag, startPoint x: 274, startPoint y: 357, endPoint x: 115, endPoint y: 215, distance: 212.5
click at [115, 215] on div "Torch Capital is looking for our next Pre-MBA Associate: someone who is obsesse…" at bounding box center [228, 212] width 367 height 345
click at [115, 215] on p "The ideal profile could be: • A junior investor at a big fund who wants to go e…" at bounding box center [228, 264] width 367 height 118
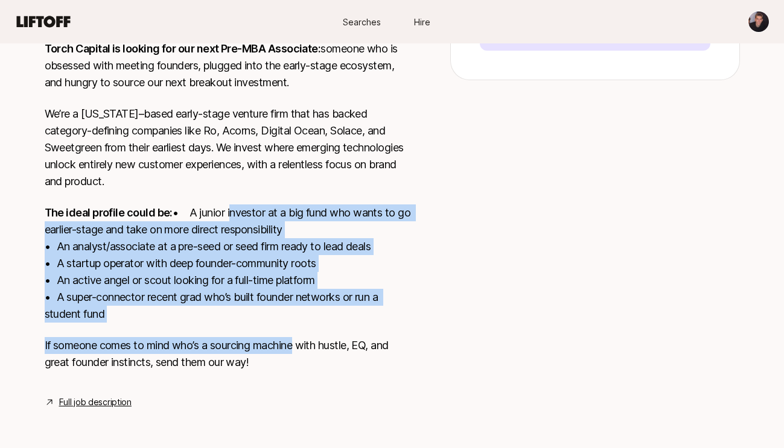
drag, startPoint x: 115, startPoint y: 215, endPoint x: 267, endPoint y: 346, distance: 200.3
click at [265, 343] on div "Torch Capital is looking for our next Pre-MBA Associate: someone who is obsesse…" at bounding box center [228, 212] width 367 height 345
click at [267, 346] on p "If someone comes to mind who’s a sourcing machine with hustle, EQ, and great fo…" at bounding box center [228, 354] width 367 height 34
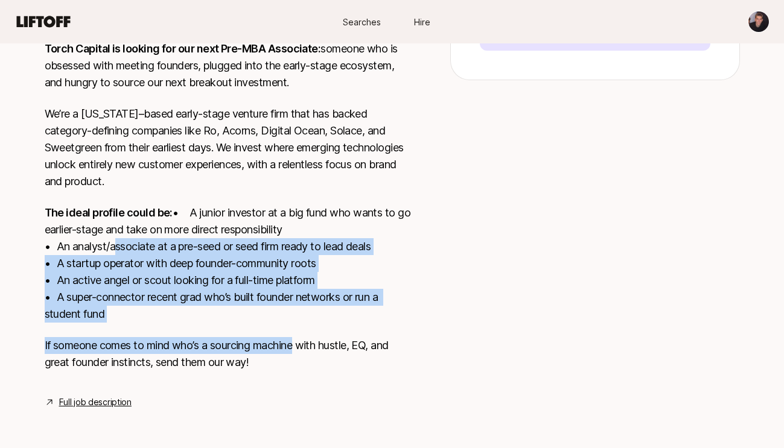
drag, startPoint x: 267, startPoint y: 346, endPoint x: 142, endPoint y: 240, distance: 164.4
click at [142, 240] on div "Torch Capital is looking for our next Pre-MBA Associate: someone who is obsesse…" at bounding box center [228, 212] width 367 height 345
click at [141, 239] on p "The ideal profile could be: • A junior investor at a big fund who wants to go e…" at bounding box center [228, 264] width 367 height 118
drag, startPoint x: 141, startPoint y: 239, endPoint x: 278, endPoint y: 347, distance: 174.5
click at [278, 347] on div "Torch Capital is looking for our next Pre-MBA Associate: someone who is obsesse…" at bounding box center [228, 212] width 367 height 345
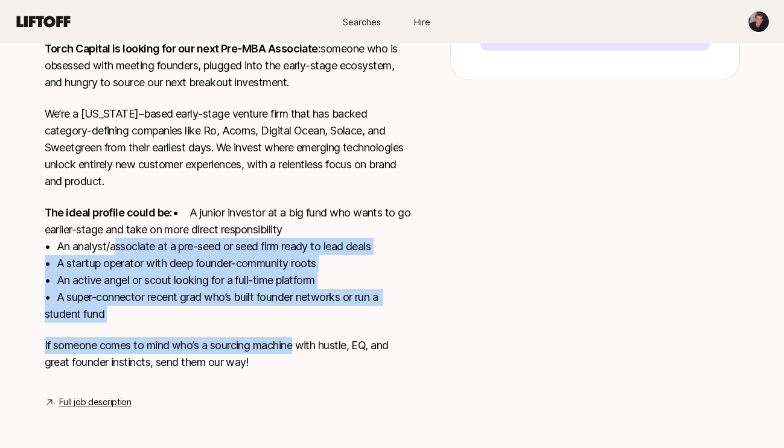
click at [278, 352] on p "If someone comes to mind who’s a sourcing machine with hustle, EQ, and great fo…" at bounding box center [228, 354] width 367 height 34
